Goal: Task Accomplishment & Management: Complete application form

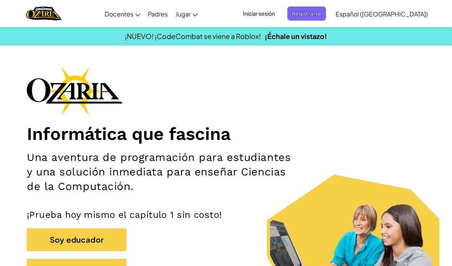
click at [279, 12] on span "Iniciar sesión" at bounding box center [258, 14] width 41 height 14
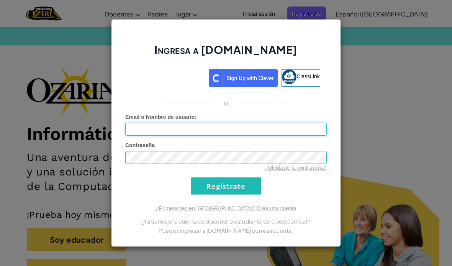
click at [303, 136] on input "Email o Nombre de usuario :" at bounding box center [225, 129] width 201 height 13
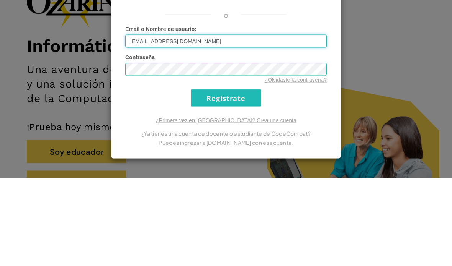
type input "[EMAIL_ADDRESS][DOMAIN_NAME]"
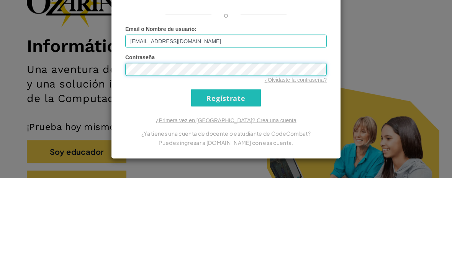
click at [226, 178] on input "Regístrate" at bounding box center [226, 186] width 70 height 17
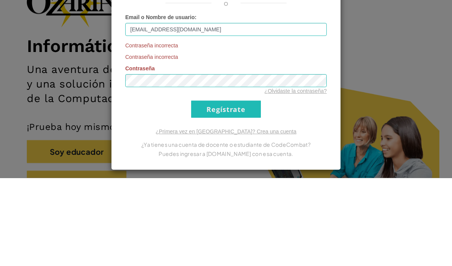
scroll to position [88, 0]
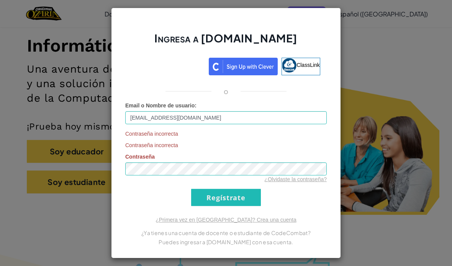
click at [180, 74] on div "Acceder con Google. Se abre en una pestaña nueva" at bounding box center [168, 65] width 73 height 17
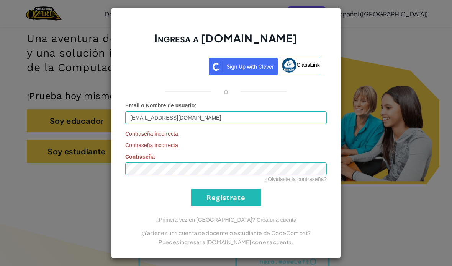
scroll to position [0, 0]
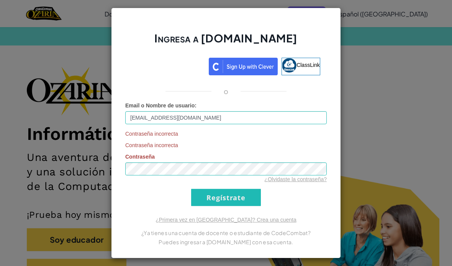
click at [211, 204] on input "Regístrate" at bounding box center [226, 197] width 70 height 17
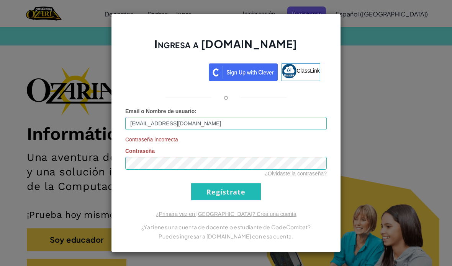
click at [74, 100] on div "Ingresa a [DOMAIN_NAME] ClassLink o Email o Nombre de usuario : [EMAIL_ADDRESS]…" at bounding box center [226, 133] width 452 height 266
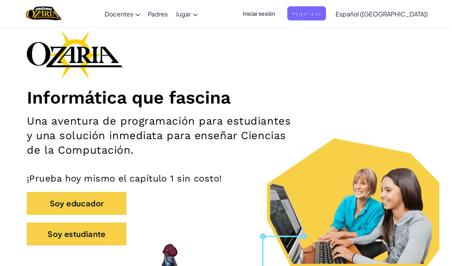
click at [67, 239] on button "Soy estudiante" at bounding box center [77, 234] width 100 height 23
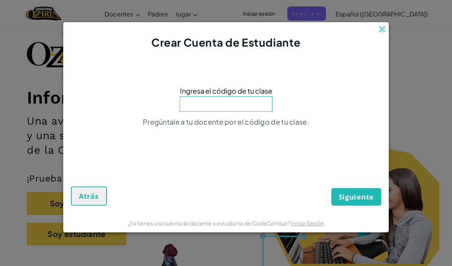
click at [27, 117] on div "Crear Cuenta de Estudiante Ingresa el código de tu clase Pregúntale a tu docent…" at bounding box center [226, 133] width 452 height 266
click at [382, 33] on span at bounding box center [382, 29] width 8 height 8
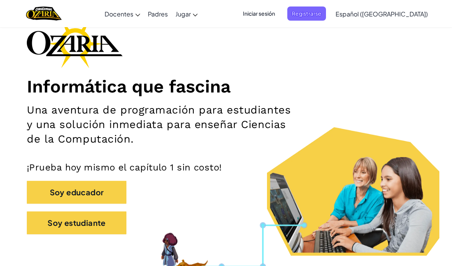
scroll to position [49, 0]
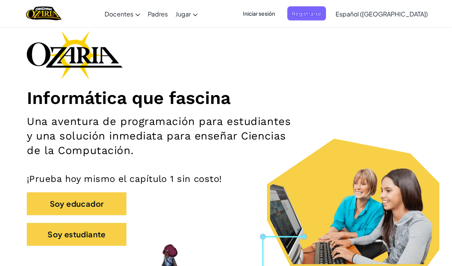
click at [279, 10] on span "Iniciar sesión" at bounding box center [258, 14] width 41 height 14
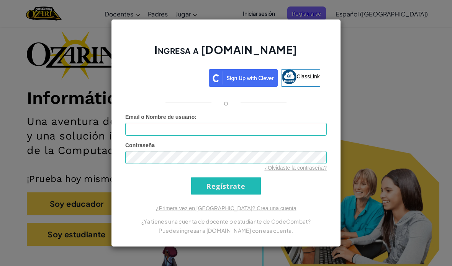
click at [155, 78] on div "Acceder con Google. Se abre en una pestaña nueva" at bounding box center [168, 77] width 73 height 17
click at [313, 76] on span "ClassLink" at bounding box center [307, 76] width 23 height 6
click at [255, 211] on link "¿Primera vez en [GEOGRAPHIC_DATA]? Crea una cuenta" at bounding box center [225, 209] width 141 height 6
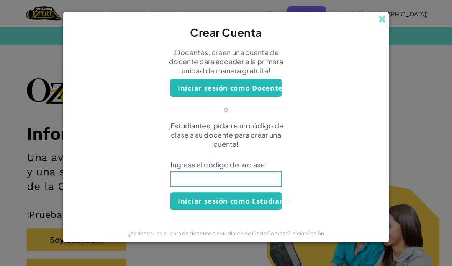
click at [383, 52] on div "¡Docentes, creen una cuenta de docente para acceder a la primera unidad de mane…" at bounding box center [225, 63] width 321 height 31
click at [378, 55] on div "¡Docentes, creen una cuenta de docente para acceder a la primera unidad de mane…" at bounding box center [225, 63] width 321 height 31
click at [384, 49] on form "¡Docentes, creen una cuenta de docente para acceder a la primera unidad de mane…" at bounding box center [225, 131] width 325 height 183
click at [383, 52] on div "¡Docentes, creen una cuenta de docente para acceder a la primera unidad de mane…" at bounding box center [225, 63] width 321 height 31
click at [415, 61] on div "Crear Cuenta ¡Docentes, creen una cuenta de docente para acceder a la primera u…" at bounding box center [226, 133] width 452 height 266
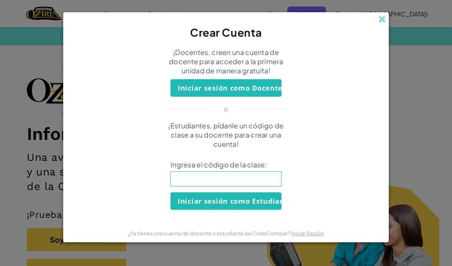
click at [381, 49] on div "¡Docentes, creen una cuenta de docente para acceder a la primera unidad de mane…" at bounding box center [225, 63] width 321 height 31
click at [387, 52] on form "¡Docentes, creen una cuenta de docente para acceder a la primera unidad de mane…" at bounding box center [225, 131] width 325 height 183
click at [411, 62] on div "Crear Cuenta ¡Docentes, creen una cuenta de docente para acceder a la primera u…" at bounding box center [226, 133] width 452 height 266
click at [380, 53] on div "¡Docentes, creen una cuenta de docente para acceder a la primera unidad de mane…" at bounding box center [225, 63] width 321 height 31
